Goal: Communication & Community: Share content

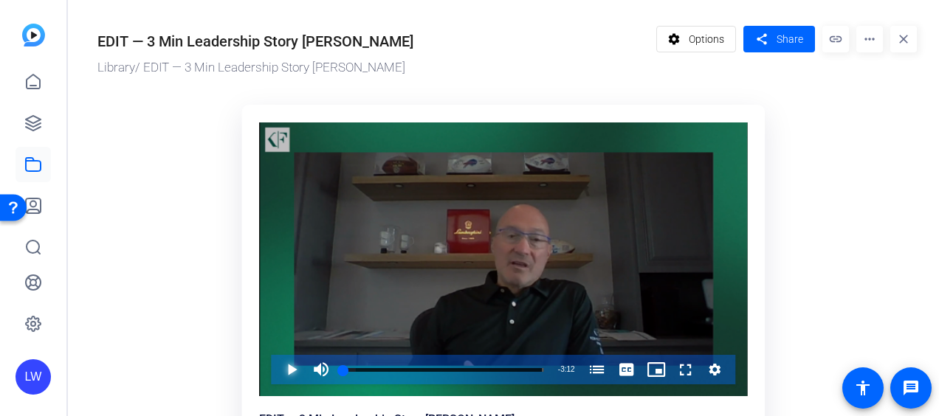
click at [277, 367] on span "Video Player" at bounding box center [277, 370] width 0 height 30
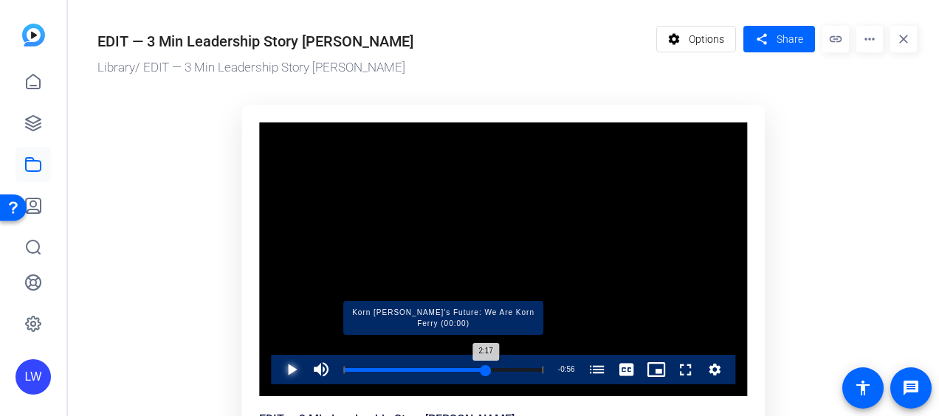
click at [464, 371] on div "Loaded : 100.00% 2:17 2:17 [PERSON_NAME]'s Future: We Are Korn Ferry (00:00)" at bounding box center [443, 370] width 200 height 4
click at [464, 370] on div "Loaded : 100.00% 2:26 2:26 [PERSON_NAME]'s Future: We Are Korn Ferry (00:00)" at bounding box center [443, 370] width 200 height 4
click at [464, 368] on div "Loaded : 100.00% 2:36 2:27 [PERSON_NAME]'s Future: We Are Korn Ferry (00:00)" at bounding box center [443, 370] width 200 height 4
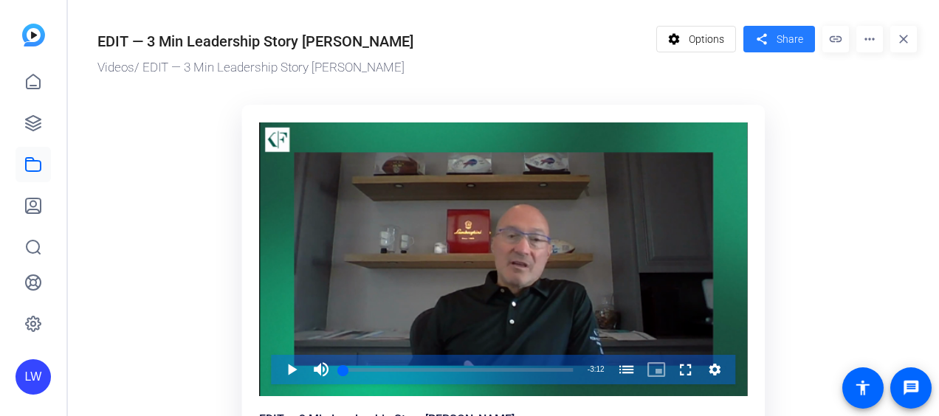
click at [762, 47] on mat-icon "share" at bounding box center [761, 40] width 18 height 20
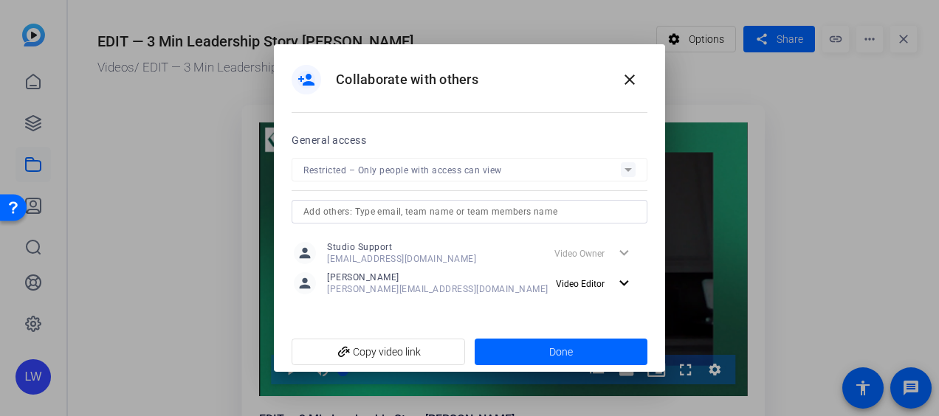
click at [368, 207] on input "text" at bounding box center [469, 212] width 332 height 18
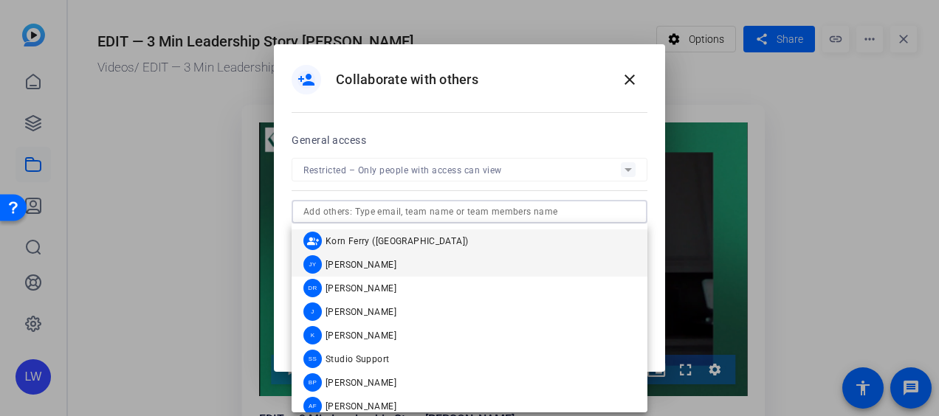
click at [366, 259] on span "Jenna Young" at bounding box center [361, 265] width 71 height 12
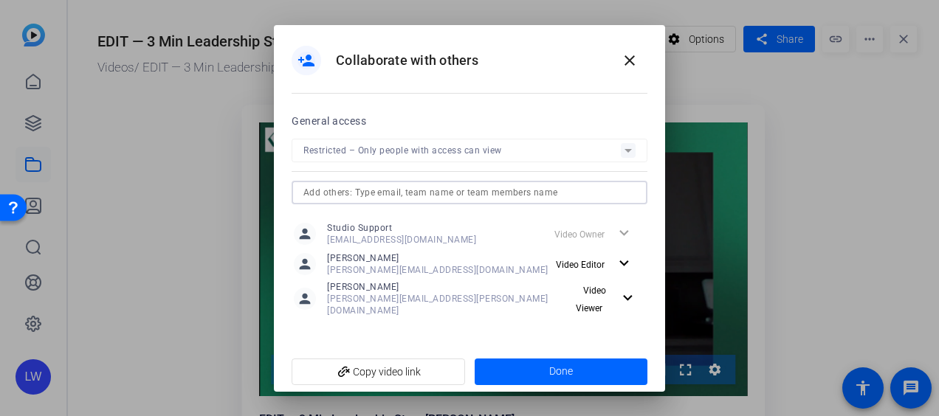
click at [410, 199] on input "text" at bounding box center [469, 193] width 332 height 18
type input "N"
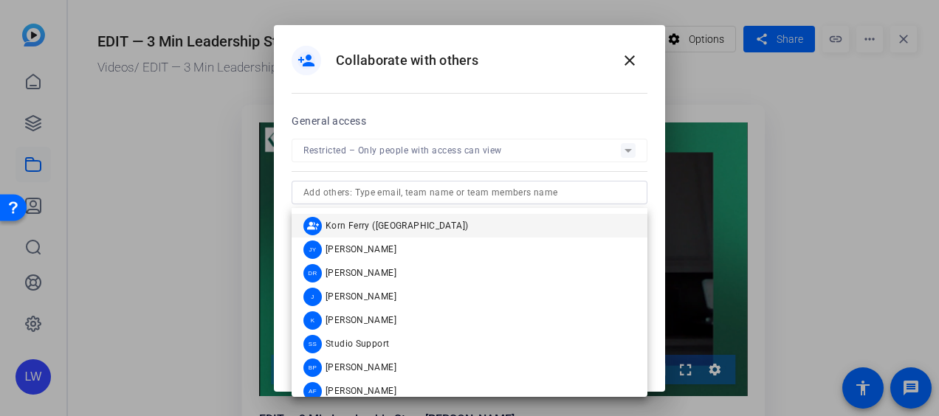
click at [870, 196] on div at bounding box center [469, 208] width 939 height 416
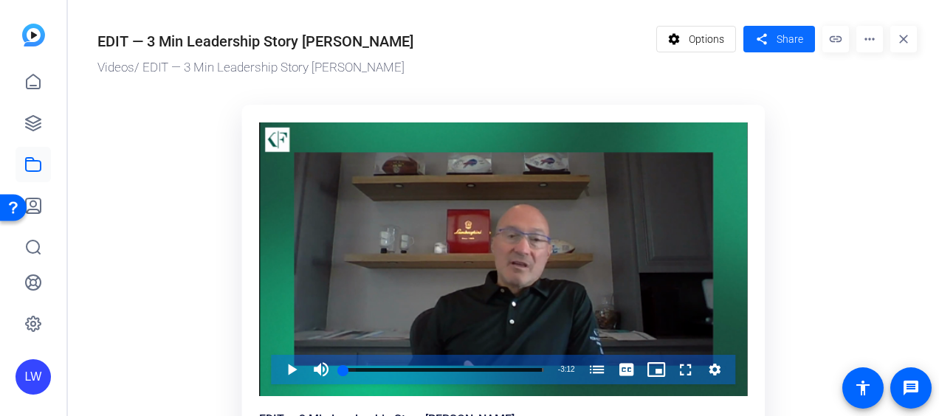
click at [762, 37] on mat-icon "share" at bounding box center [761, 40] width 18 height 20
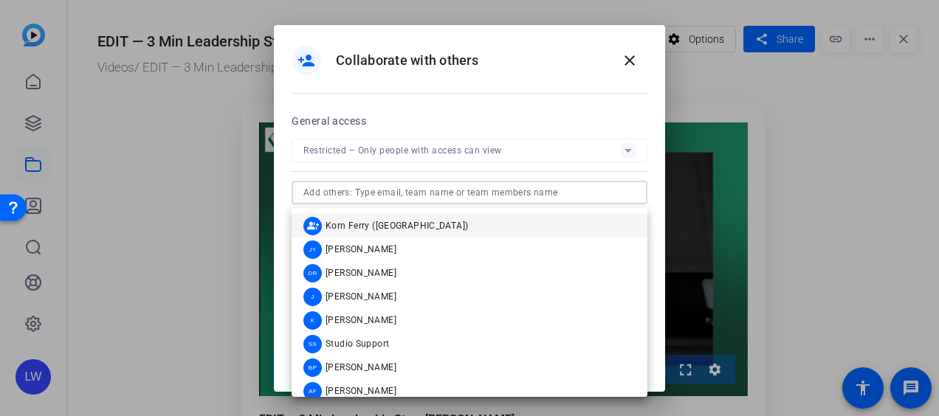
click at [348, 195] on input "text" at bounding box center [469, 193] width 332 height 18
paste input "Nina.Boone@KornFerry.com"
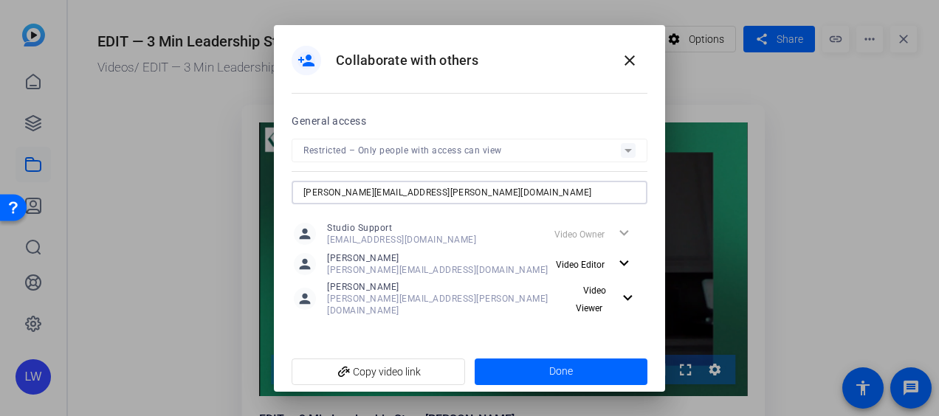
type input "Nina.Boone@KornFerry.com"
click at [534, 360] on span at bounding box center [561, 371] width 173 height 35
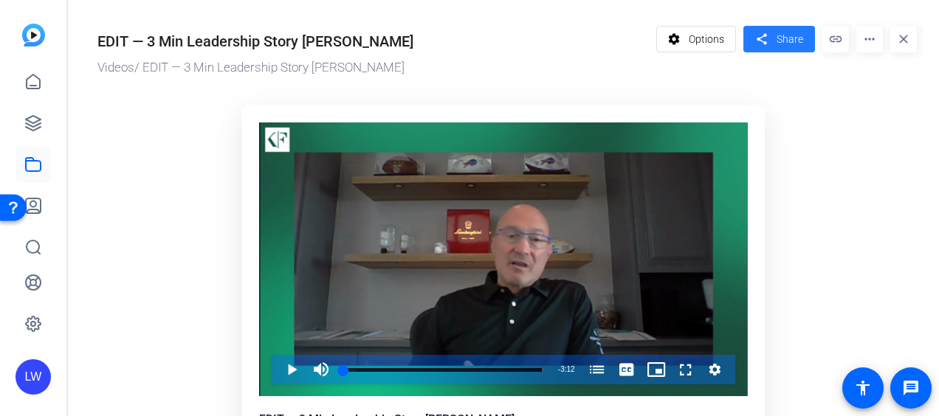
click at [770, 47] on span at bounding box center [779, 38] width 72 height 35
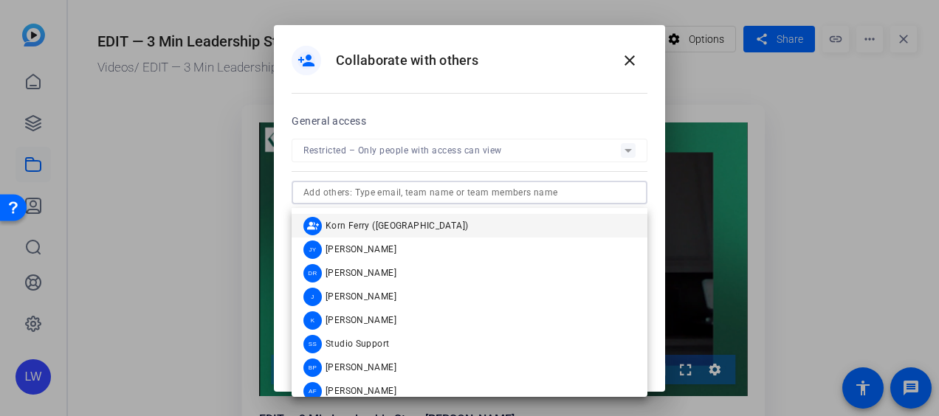
click at [351, 201] on input "text" at bounding box center [469, 193] width 332 height 18
paste input "Nina.Boone@KornFerry.com"
type input "Nina.Boone@KornFerry.com"
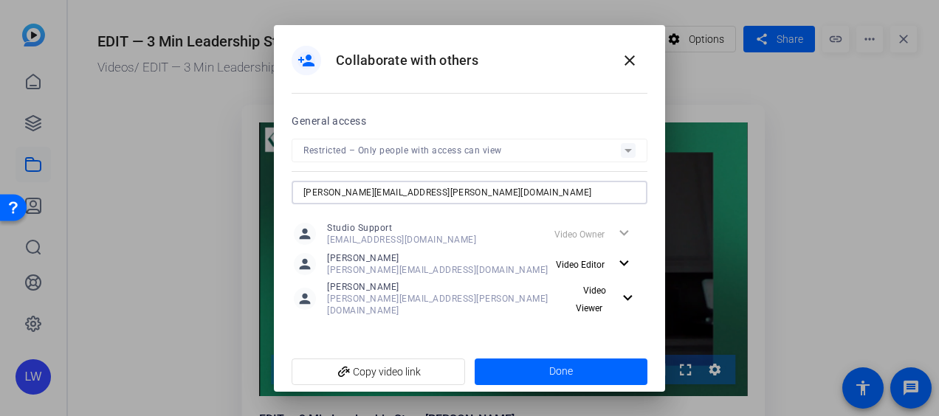
click at [351, 201] on input "Nina.Boone@KornFerry.com" at bounding box center [469, 193] width 332 height 18
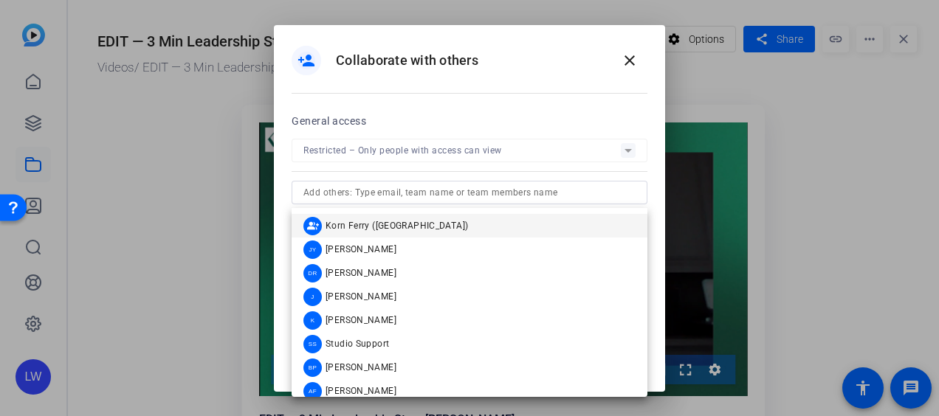
drag, startPoint x: 482, startPoint y: 118, endPoint x: 537, endPoint y: 140, distance: 59.6
click at [537, 140] on div "General access Restricted – Only people with access can view" at bounding box center [470, 158] width 356 height 92
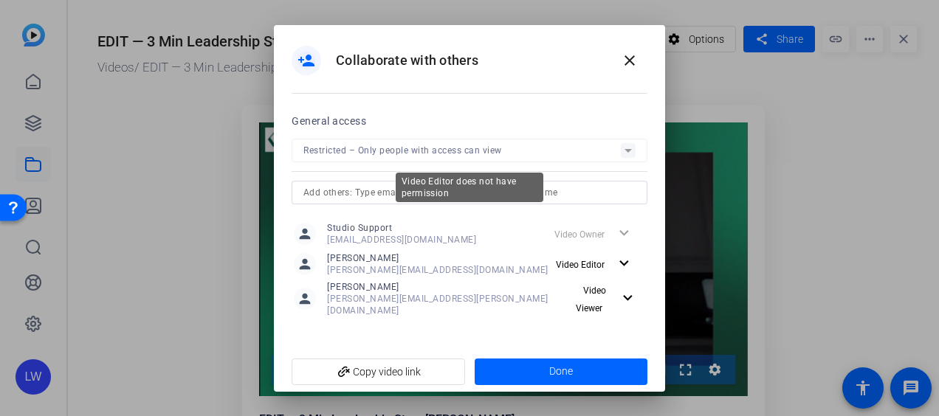
click at [545, 151] on mat-form-field "Restricted – Only people with access can view" at bounding box center [470, 151] width 356 height 24
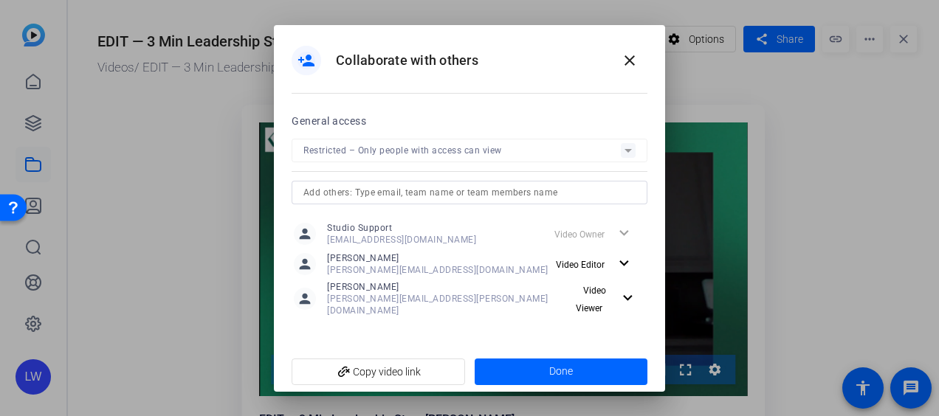
click at [630, 159] on mat-form-field "Restricted – Only people with access can view" at bounding box center [470, 151] width 356 height 24
click at [633, 266] on span at bounding box center [597, 264] width 95 height 35
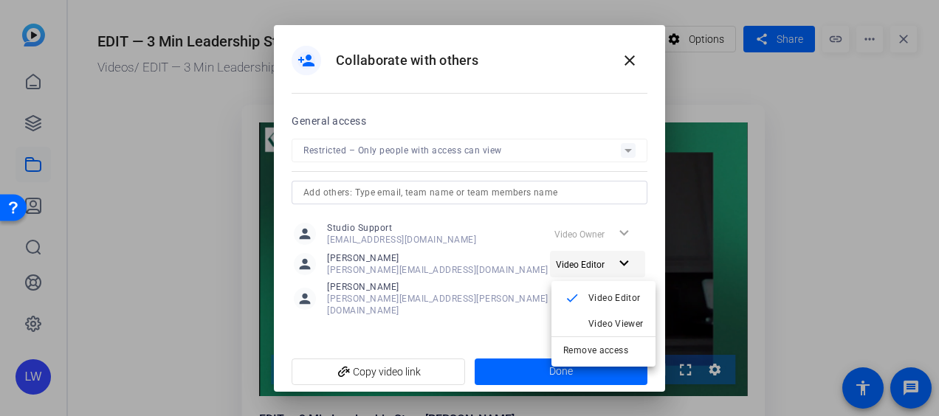
click at [633, 266] on div at bounding box center [469, 208] width 939 height 416
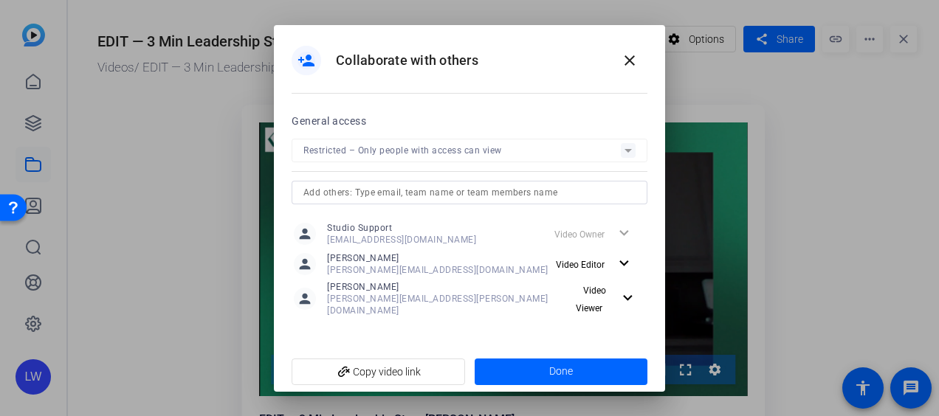
click at [629, 128] on div "General access" at bounding box center [470, 121] width 356 height 18
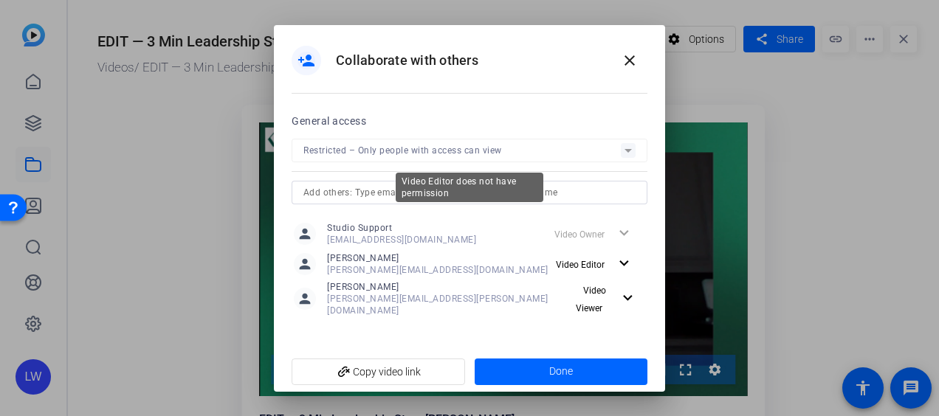
click at [629, 143] on mat-form-field "Restricted – Only people with access can view" at bounding box center [470, 151] width 356 height 24
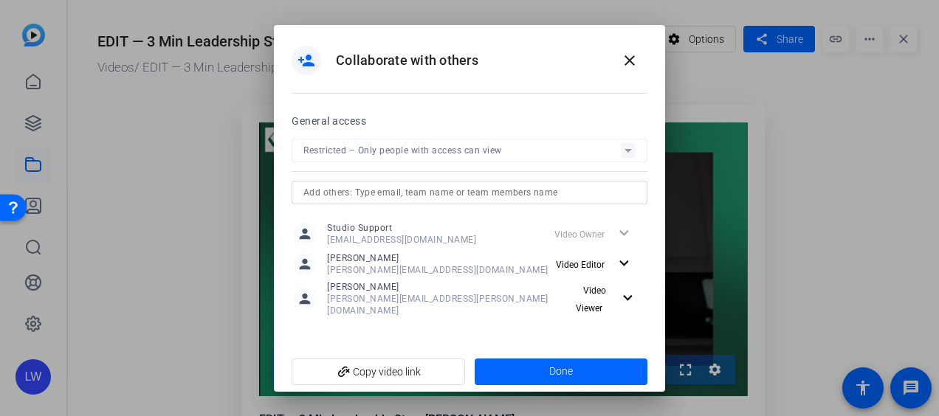
click at [626, 156] on mat-form-field "Restricted – Only people with access can view" at bounding box center [470, 151] width 356 height 24
click at [560, 148] on mat-form-field "Restricted – Only people with access can view" at bounding box center [470, 151] width 356 height 24
drag, startPoint x: 447, startPoint y: 152, endPoint x: 622, endPoint y: 169, distance: 175.1
click at [622, 162] on mat-form-field "Restricted – Only people with access can view" at bounding box center [470, 151] width 356 height 24
click at [627, 159] on mat-form-field "Restricted – Only people with access can view" at bounding box center [470, 151] width 356 height 24
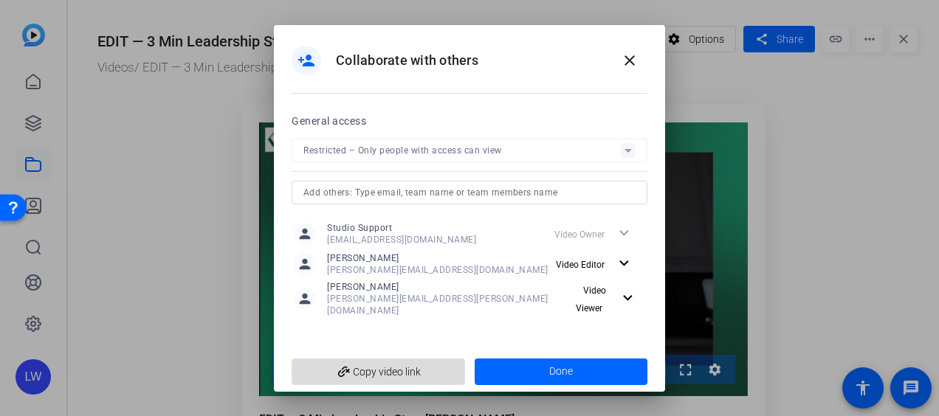
click at [396, 362] on span "add_link Copy video link" at bounding box center [378, 372] width 150 height 28
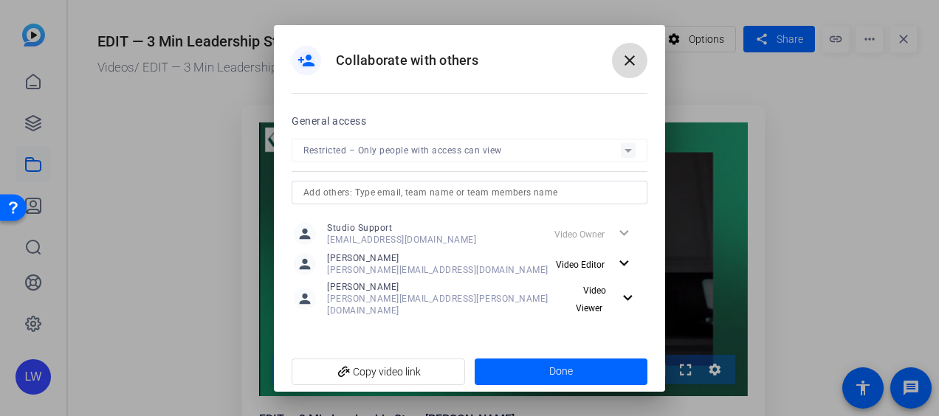
click at [630, 58] on mat-icon "close" at bounding box center [630, 61] width 18 height 18
